Goal: Browse casually

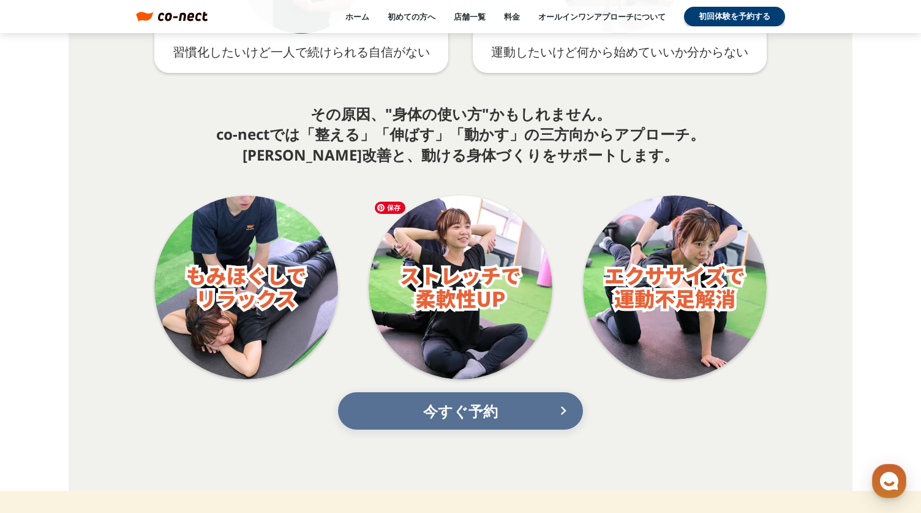
scroll to position [2215, 0]
